Goal: Navigation & Orientation: Find specific page/section

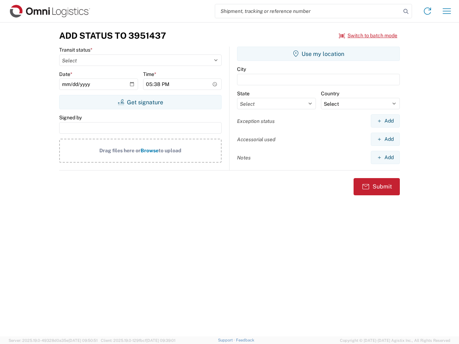
click at [308, 11] on input "search" at bounding box center [308, 11] width 186 height 14
click at [406, 11] on icon at bounding box center [406, 11] width 10 height 10
click at [428, 11] on icon at bounding box center [427, 10] width 11 height 11
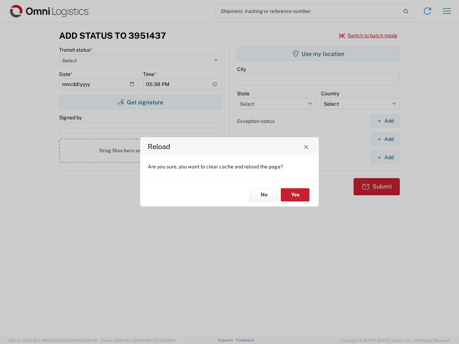
click at [368, 36] on div "Reload Are you sure, you want to clear cache and reload the page? No Yes" at bounding box center [229, 172] width 459 height 344
click at [140, 102] on div "Reload Are you sure, you want to clear cache and reload the page? No Yes" at bounding box center [229, 172] width 459 height 344
click at [319, 54] on div "Reload Are you sure, you want to clear cache and reload the page? No Yes" at bounding box center [229, 172] width 459 height 344
click at [385, 121] on div "Reload Are you sure, you want to clear cache and reload the page? No Yes" at bounding box center [229, 172] width 459 height 344
click at [385, 139] on div "Reload Are you sure, you want to clear cache and reload the page? No Yes" at bounding box center [229, 172] width 459 height 344
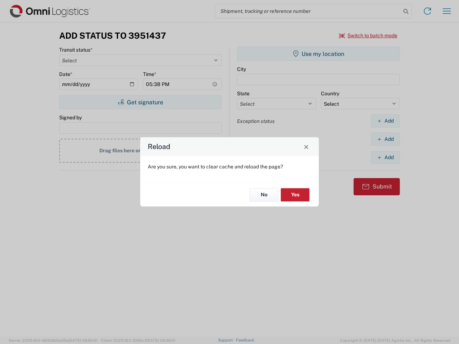
click at [385, 157] on div "Reload Are you sure, you want to clear cache and reload the page? No Yes" at bounding box center [229, 172] width 459 height 344
